Goal: Navigation & Orientation: Go to known website

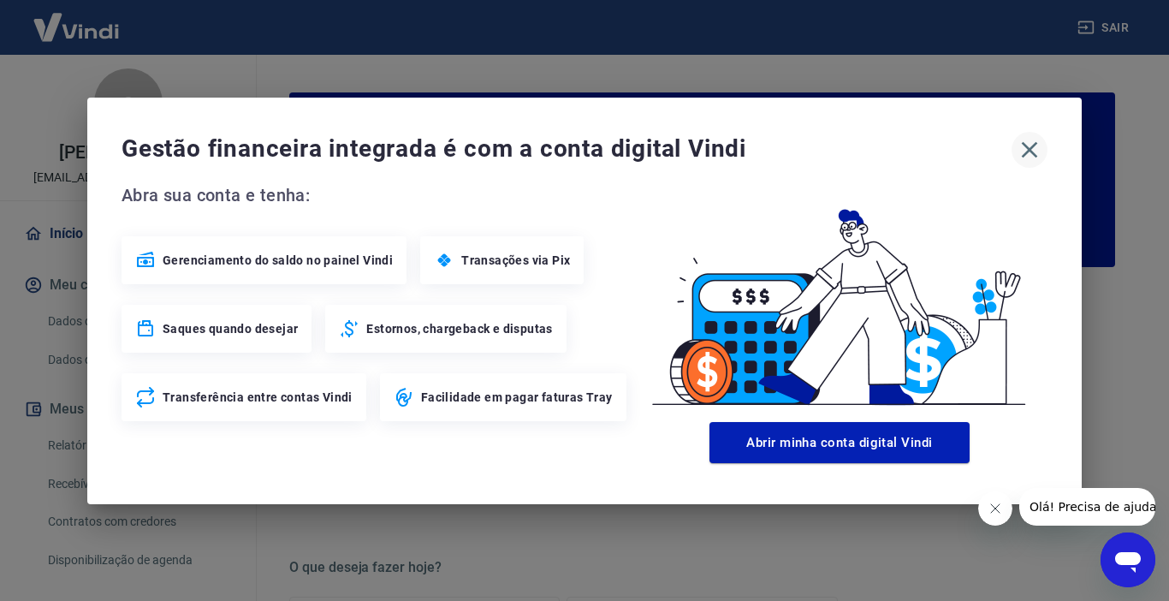
click at [1034, 147] on icon "button" at bounding box center [1029, 149] width 27 height 27
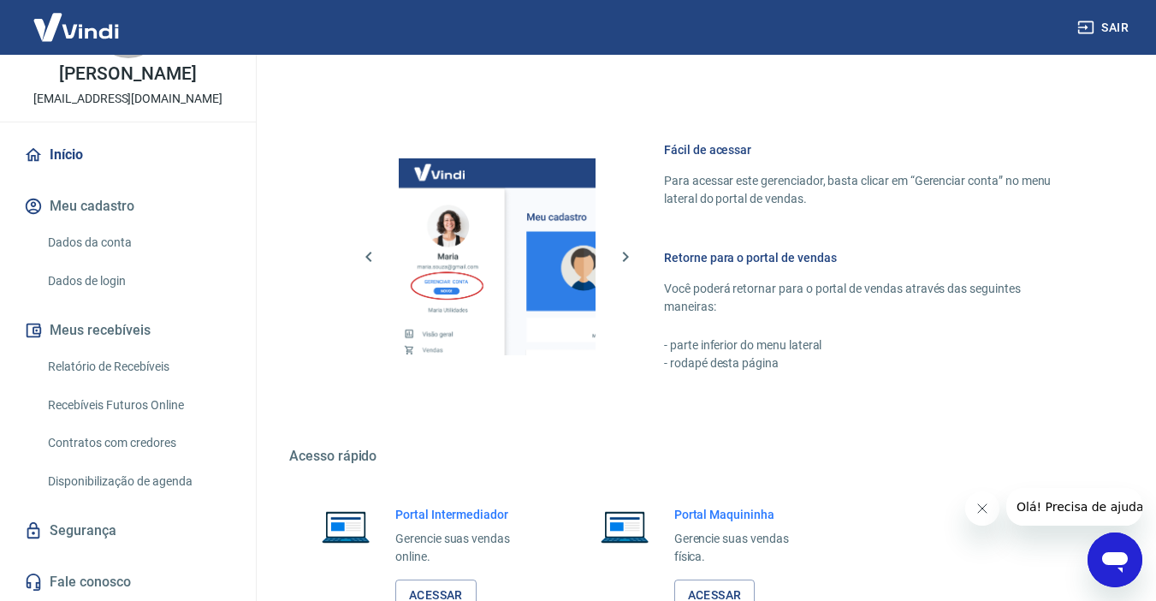
scroll to position [981, 0]
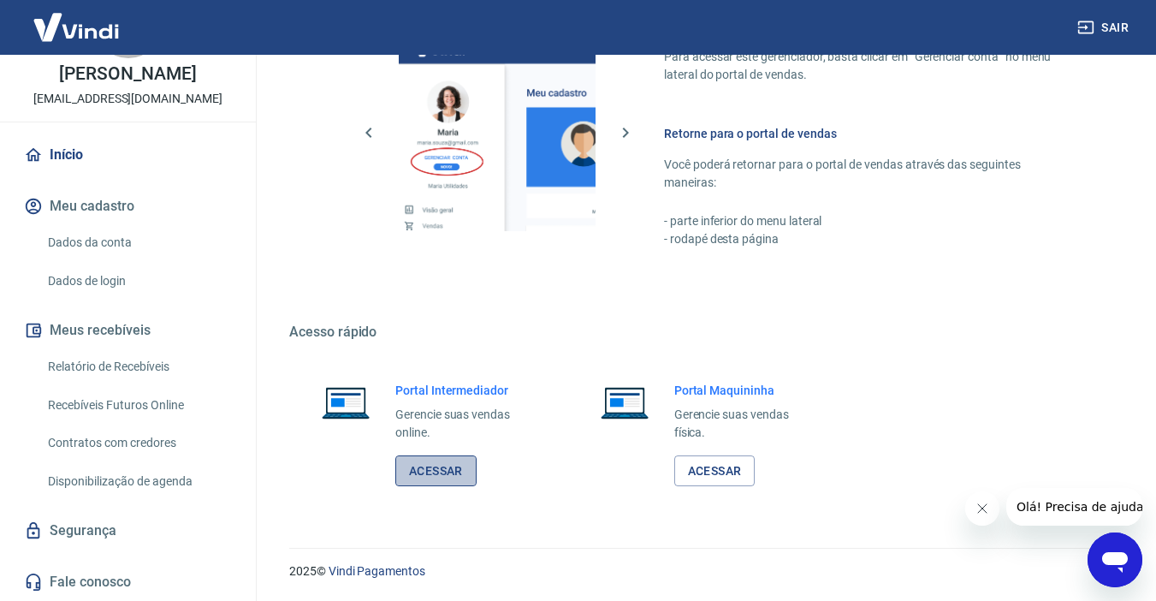
click at [415, 474] on link "Acessar" at bounding box center [435, 471] width 81 height 32
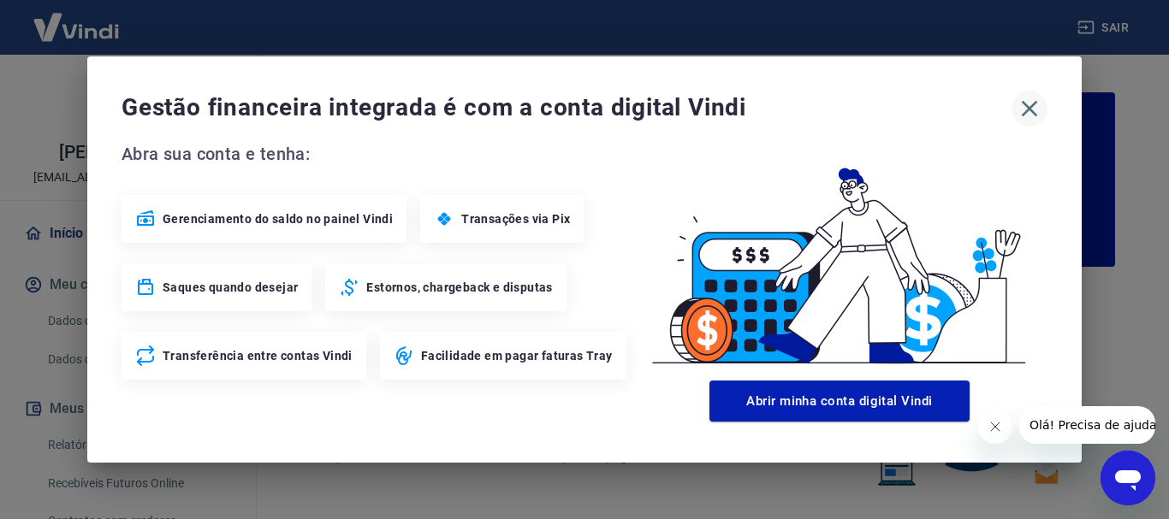
click at [1028, 114] on icon "button" at bounding box center [1029, 108] width 27 height 27
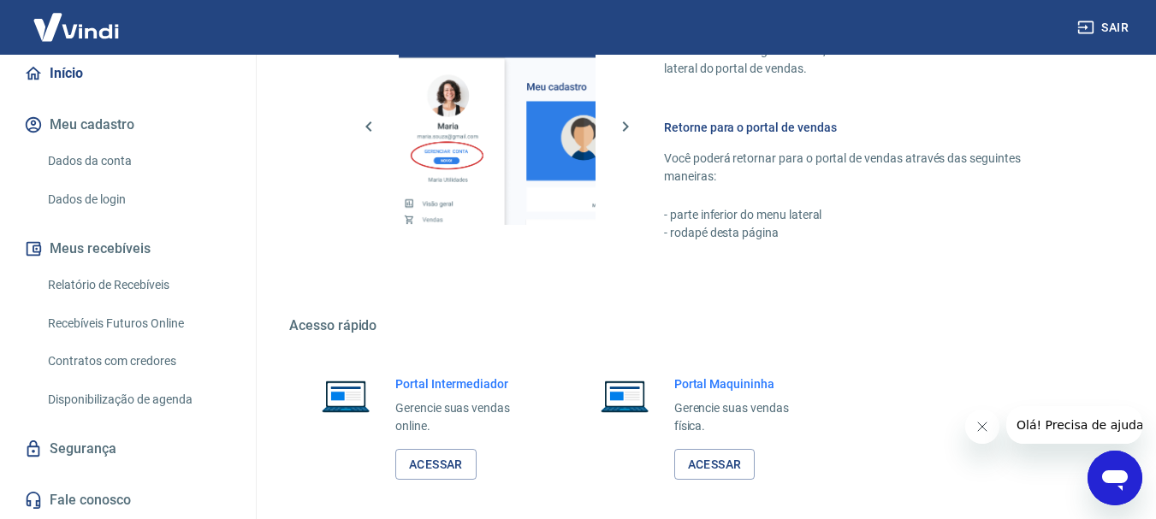
scroll to position [1062, 0]
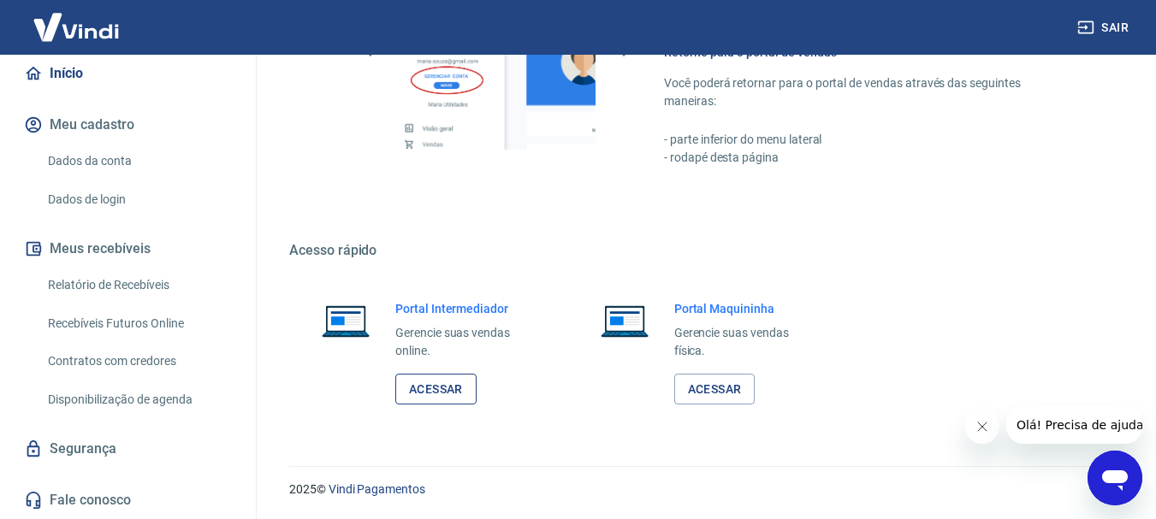
click at [435, 392] on link "Acessar" at bounding box center [435, 390] width 81 height 32
